Goal: Task Accomplishment & Management: Manage account settings

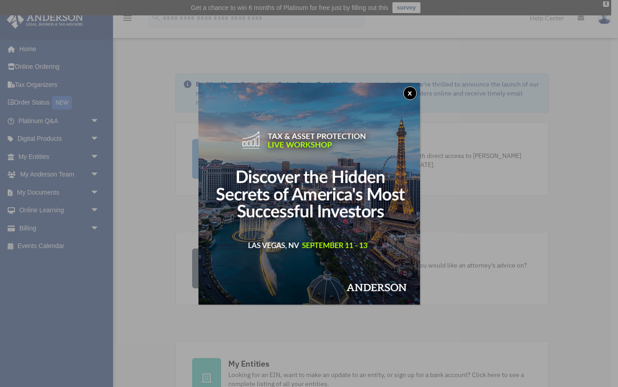
click at [411, 99] on button "x" at bounding box center [410, 93] width 14 height 14
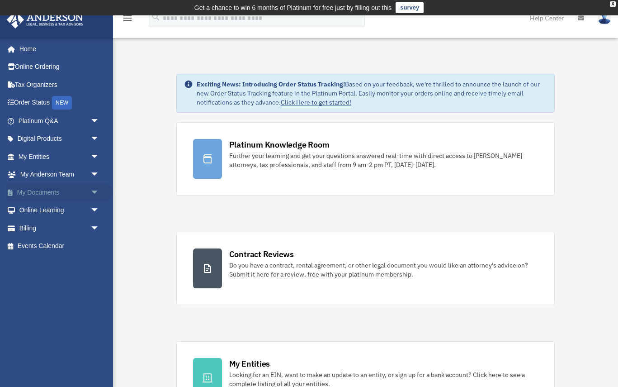
click at [41, 192] on link "My Documents arrow_drop_down" at bounding box center [59, 192] width 107 height 18
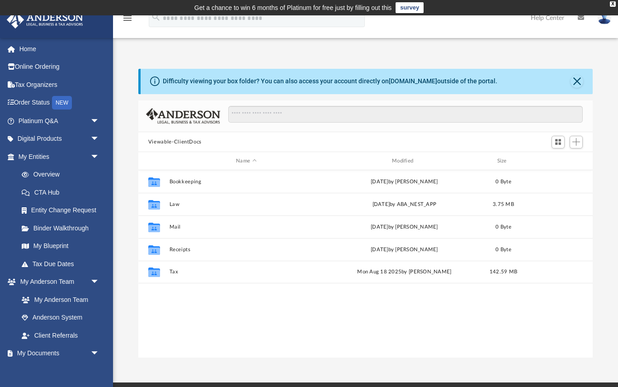
scroll to position [206, 455]
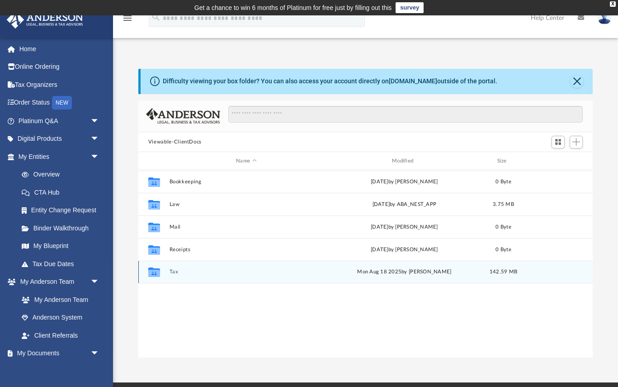
click at [151, 274] on icon "grid" at bounding box center [154, 273] width 12 height 7
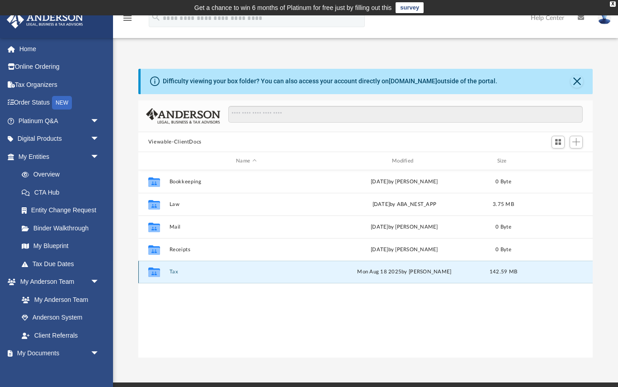
click at [151, 274] on icon "grid" at bounding box center [154, 273] width 12 height 7
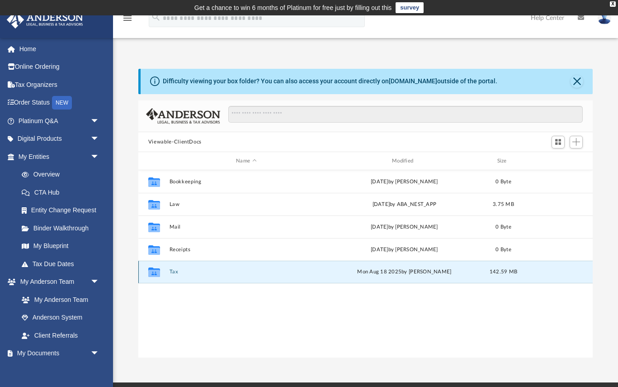
click at [172, 271] on button "Tax" at bounding box center [246, 272] width 154 height 6
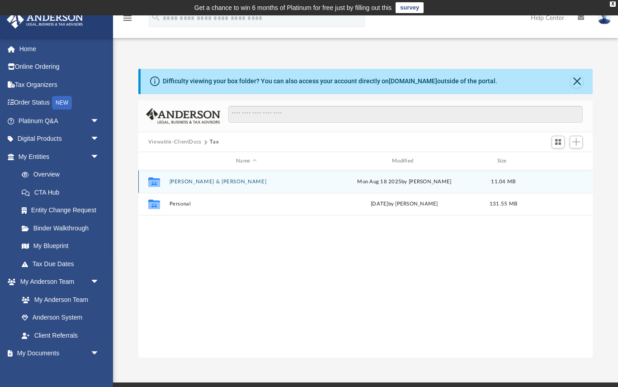
click at [199, 183] on button "[PERSON_NAME] & [PERSON_NAME]" at bounding box center [246, 182] width 154 height 6
click at [177, 183] on button "2024" at bounding box center [246, 182] width 154 height 6
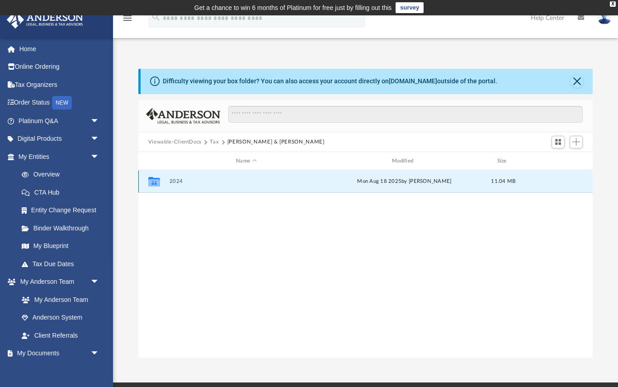
click at [177, 183] on button "2024" at bounding box center [246, 182] width 154 height 6
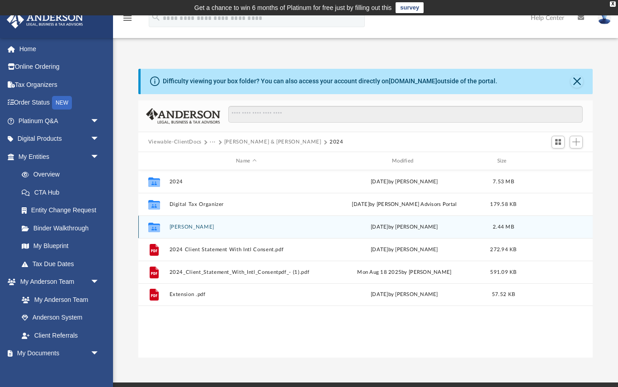
click at [185, 227] on button "[PERSON_NAME]" at bounding box center [246, 227] width 154 height 6
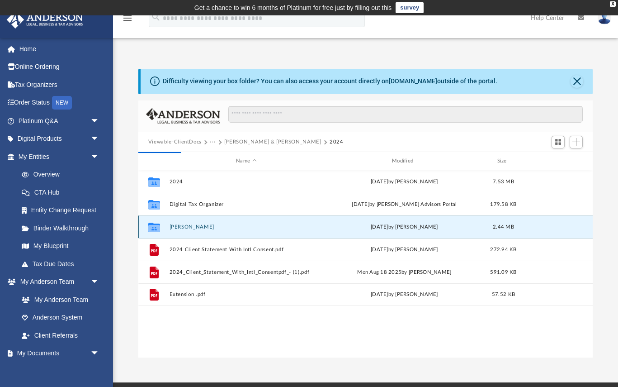
click at [184, 225] on button "[PERSON_NAME]" at bounding box center [246, 227] width 154 height 6
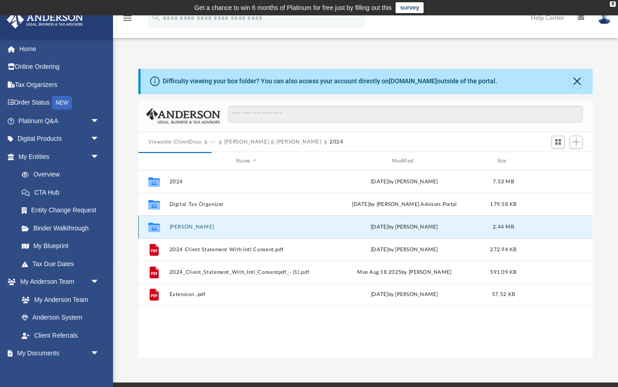
click at [193, 227] on button "[PERSON_NAME]" at bounding box center [246, 227] width 154 height 6
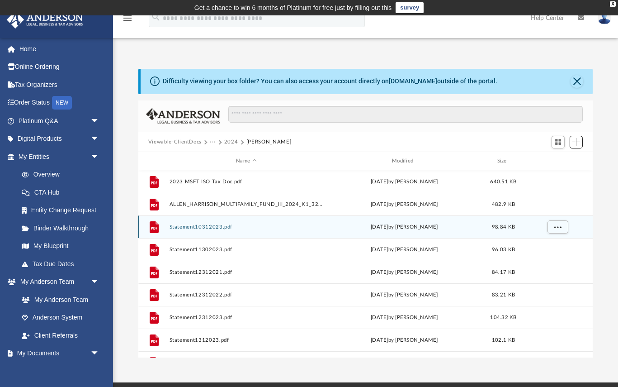
click at [577, 144] on span "Add" at bounding box center [576, 142] width 8 height 8
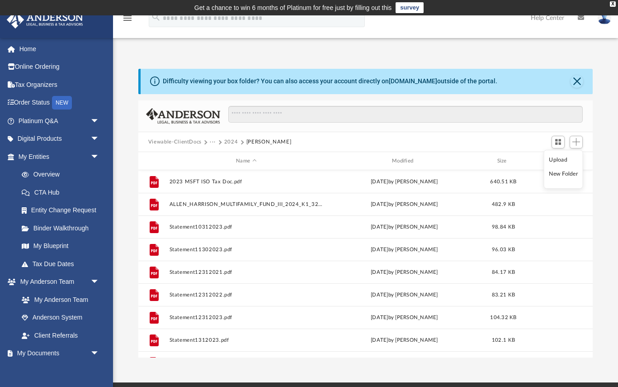
click at [555, 162] on li "Upload" at bounding box center [563, 159] width 29 height 9
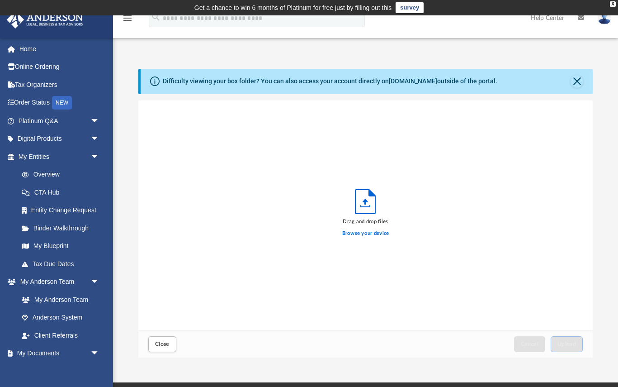
scroll to position [229, 455]
